Goal: Use online tool/utility: Utilize a website feature to perform a specific function

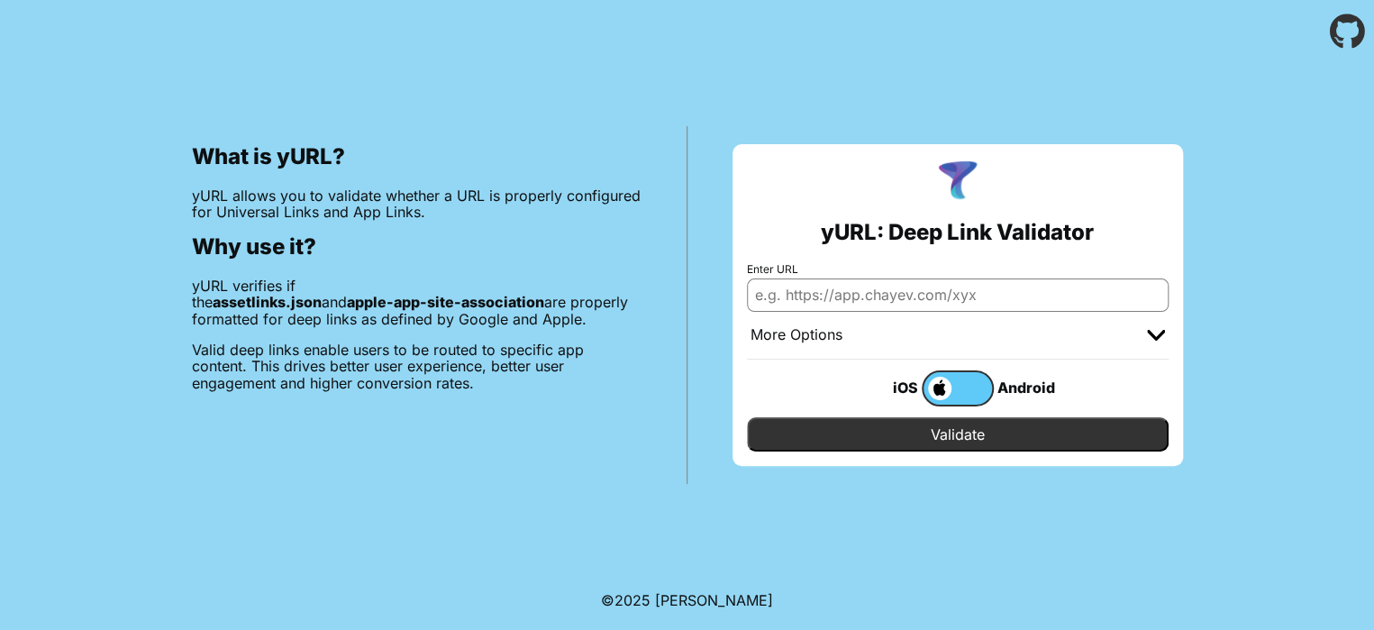
click at [814, 292] on input "Enter URL" at bounding box center [958, 294] width 422 height 32
type input "[DOMAIN_NAME]"
click at [938, 429] on input "Validate" at bounding box center [958, 434] width 422 height 34
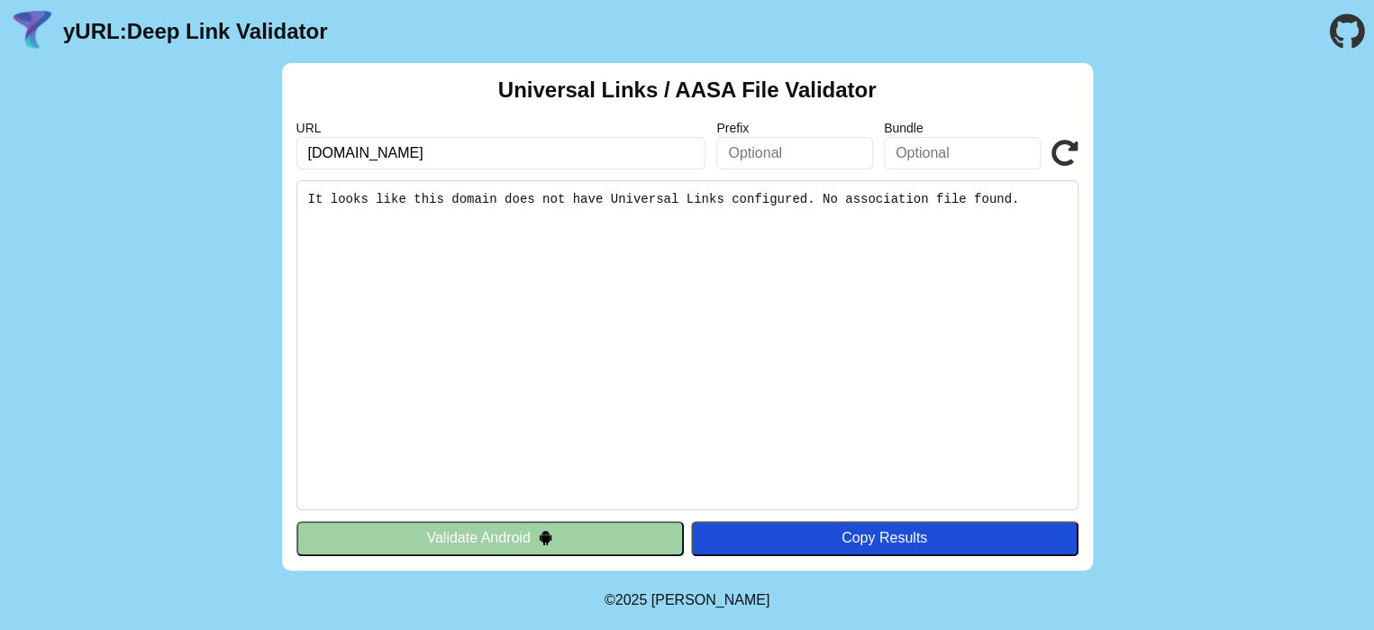
drag, startPoint x: 1209, startPoint y: 0, endPoint x: 1059, endPoint y: 19, distance: 150.7
click at [1041, 18] on header "yURL: Deep Link Validator" at bounding box center [687, 31] width 1374 height 63
